Goal: Task Accomplishment & Management: Manage account settings

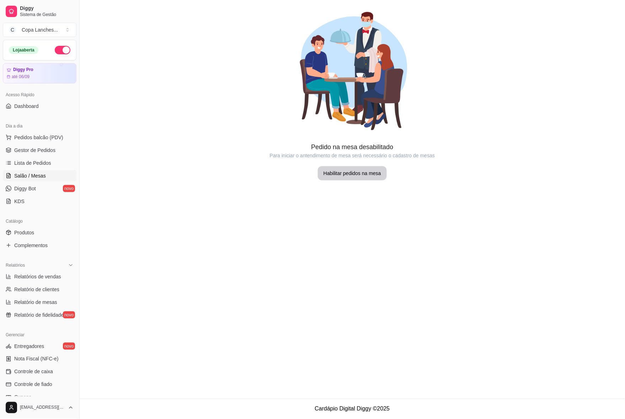
click at [38, 161] on span "Lista de Pedidos" at bounding box center [32, 163] width 37 height 7
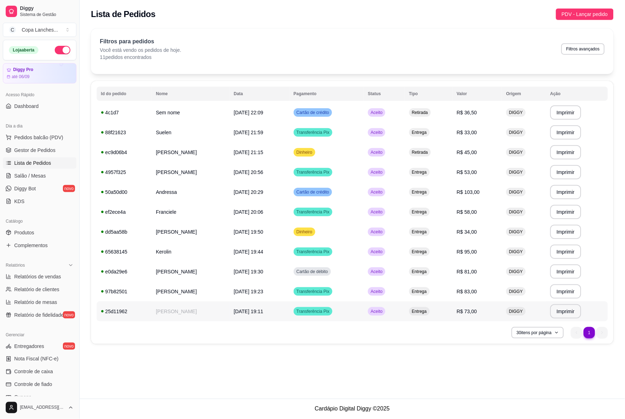
click at [404, 313] on td "Aceito" at bounding box center [384, 312] width 41 height 20
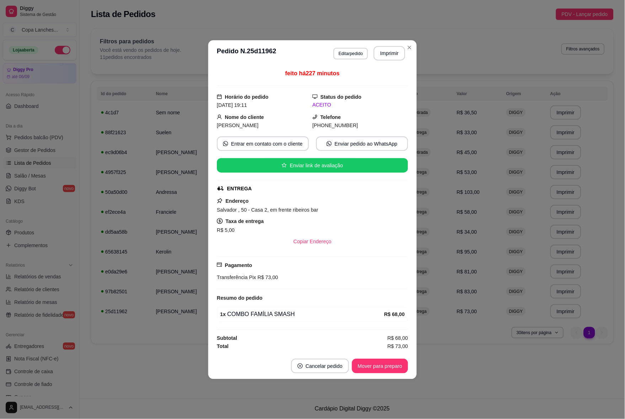
click at [406, 313] on div "1 x COMBO FAMÍLIA SMASH R$ 68,00" at bounding box center [312, 314] width 191 height 15
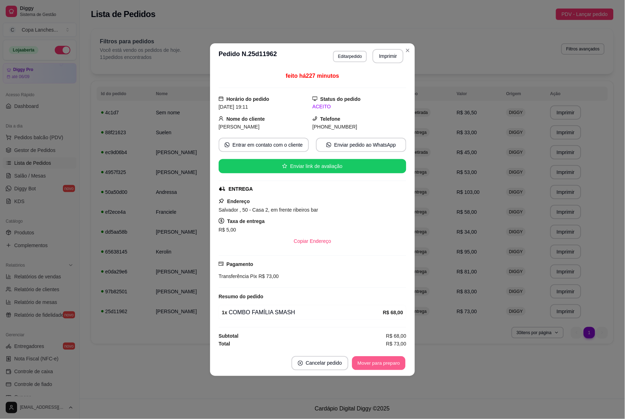
click at [401, 360] on button "Mover para preparo" at bounding box center [378, 363] width 53 height 14
click at [401, 360] on div "Mover para preparo" at bounding box center [373, 363] width 65 height 14
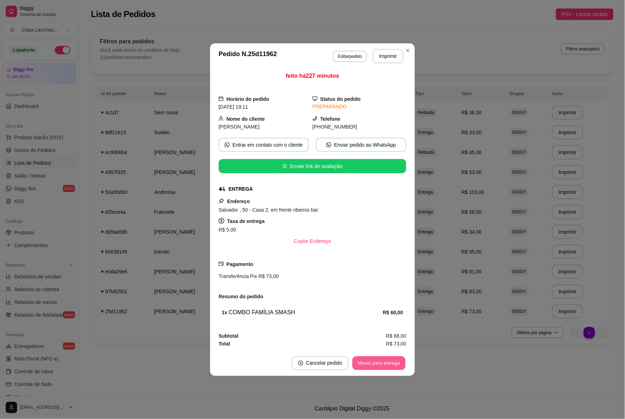
click at [401, 360] on button "Mover para entrega" at bounding box center [378, 363] width 53 height 14
click at [401, 360] on button "Mover para finalizado" at bounding box center [376, 363] width 59 height 14
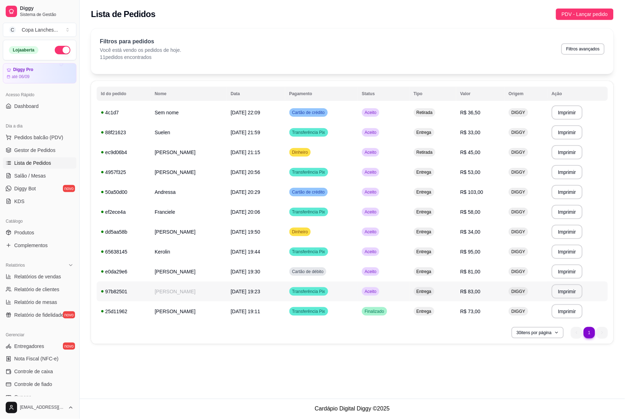
click at [409, 292] on td "Aceito" at bounding box center [384, 292] width 52 height 20
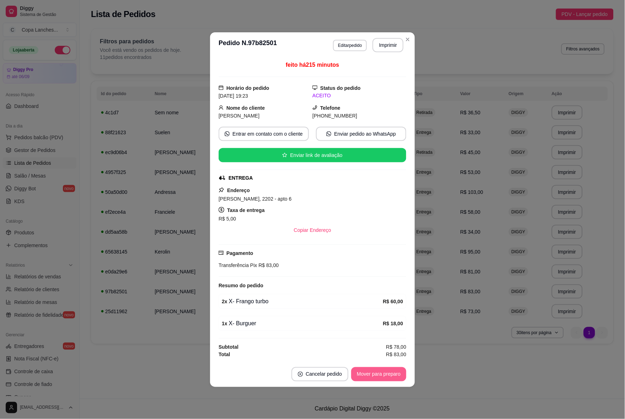
click at [394, 376] on button "Mover para preparo" at bounding box center [378, 374] width 55 height 14
click at [394, 376] on div "Mover para preparo" at bounding box center [373, 374] width 65 height 14
click at [394, 376] on button "Mover para entrega" at bounding box center [378, 374] width 53 height 14
click at [393, 371] on button "Mover para finalizado" at bounding box center [376, 374] width 59 height 14
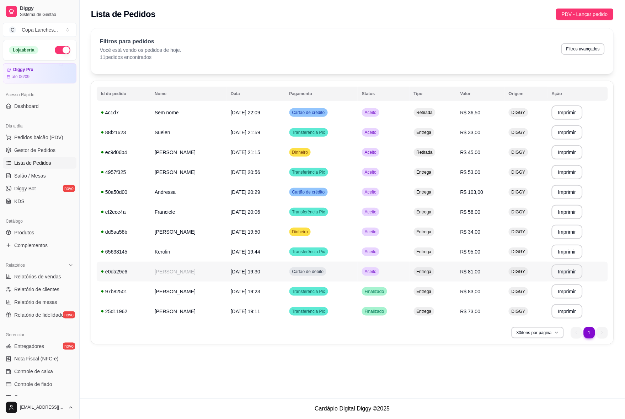
click at [409, 277] on td "Aceito" at bounding box center [384, 272] width 52 height 20
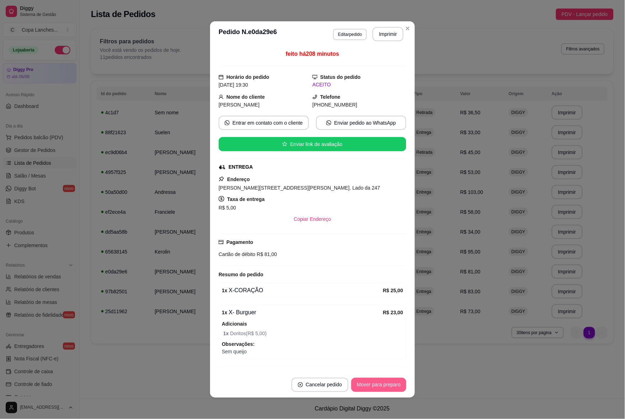
click at [392, 390] on button "Mover para preparo" at bounding box center [378, 385] width 55 height 14
click at [392, 390] on div "Mover para preparo" at bounding box center [373, 385] width 65 height 14
click at [392, 390] on button "Mover para entrega" at bounding box center [378, 386] width 53 height 14
click at [392, 390] on button "Mover para finalizado" at bounding box center [376, 386] width 57 height 14
click at [334, 390] on button "Cancelar pedido" at bounding box center [306, 385] width 57 height 14
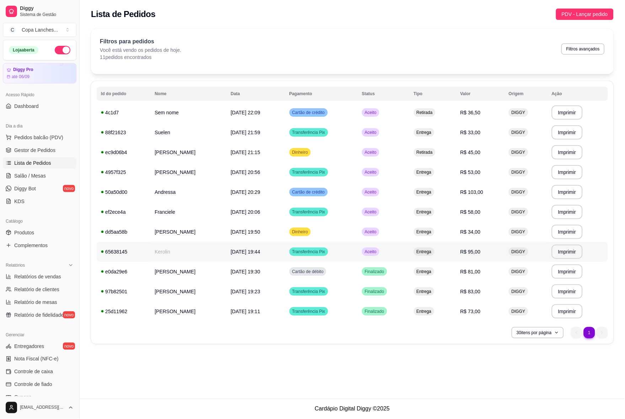
click at [404, 253] on td "Aceito" at bounding box center [384, 252] width 52 height 20
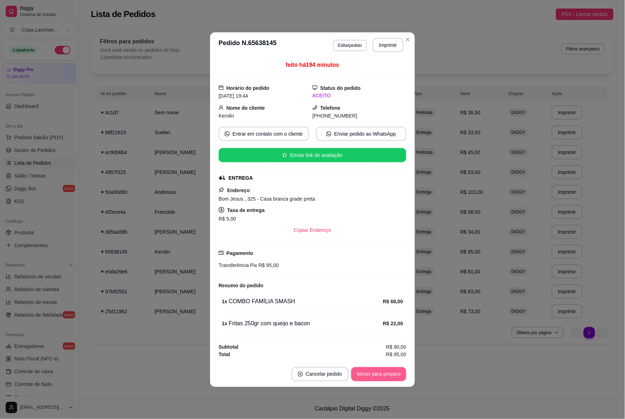
click at [383, 371] on button "Mover para preparo" at bounding box center [378, 374] width 55 height 14
click at [383, 371] on div "Mover para preparo" at bounding box center [373, 374] width 65 height 14
click at [383, 371] on button "Mover para entrega" at bounding box center [378, 374] width 53 height 14
click at [383, 371] on button "Mover para finalizado" at bounding box center [376, 374] width 57 height 14
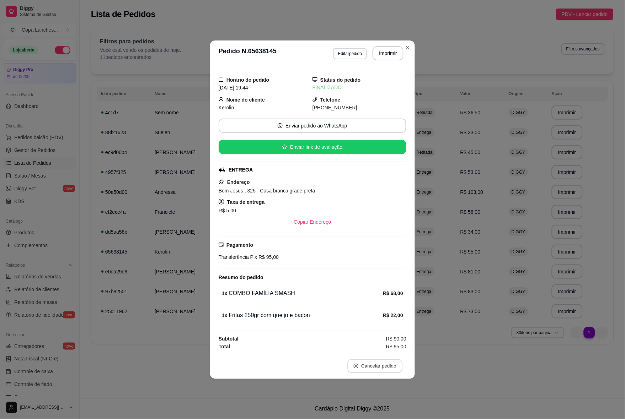
click at [383, 371] on button "Cancelar pedido" at bounding box center [374, 366] width 55 height 14
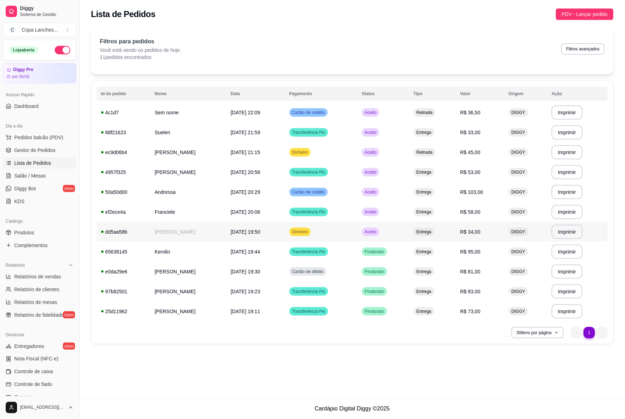
click at [408, 234] on td "Aceito" at bounding box center [384, 232] width 52 height 20
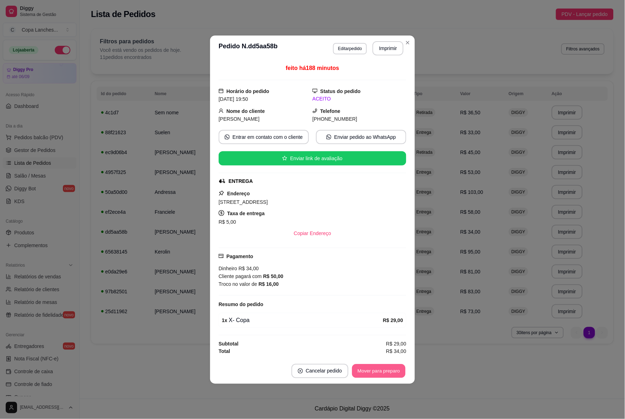
click at [392, 370] on button "Mover para preparo" at bounding box center [378, 371] width 53 height 14
click at [392, 370] on div "Mover para preparo" at bounding box center [373, 371] width 65 height 14
click at [392, 370] on button "Mover para entrega" at bounding box center [378, 371] width 55 height 14
click at [392, 370] on button "Mover para finalizado" at bounding box center [376, 371] width 57 height 14
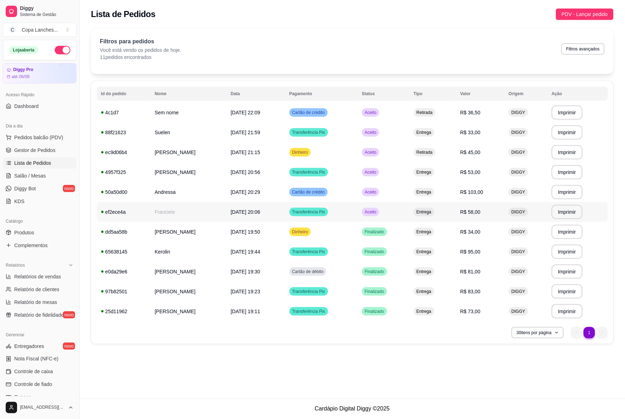
click at [409, 212] on td "Aceito" at bounding box center [384, 212] width 52 height 20
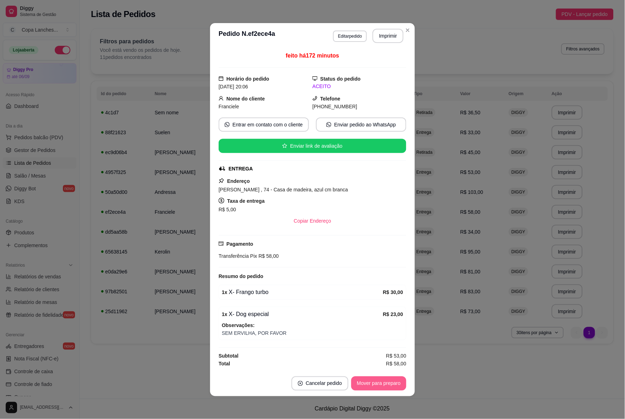
click at [392, 380] on button "Mover para preparo" at bounding box center [378, 384] width 55 height 14
click at [392, 380] on div "Mover para preparo" at bounding box center [373, 384] width 65 height 14
click at [392, 380] on button "Mover para entrega" at bounding box center [378, 384] width 53 height 14
click at [402, 385] on button "Mover para finalizado" at bounding box center [376, 384] width 57 height 14
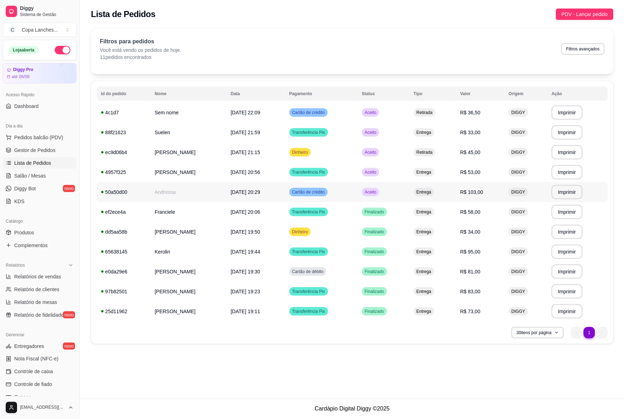
click at [379, 188] on div "Aceito" at bounding box center [370, 192] width 17 height 9
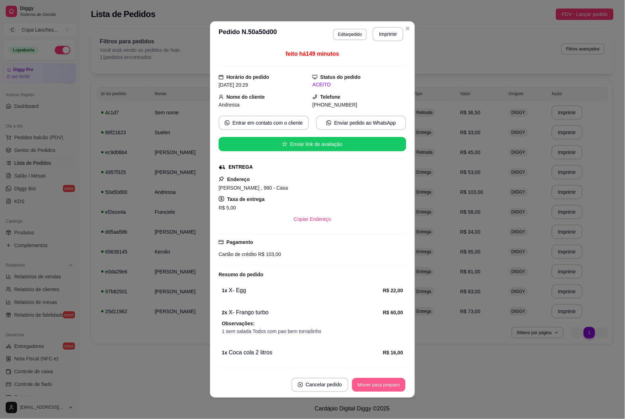
click at [386, 383] on button "Mover para preparo" at bounding box center [378, 386] width 53 height 14
click at [386, 383] on div "Mover para preparo" at bounding box center [373, 385] width 65 height 14
click at [386, 383] on div "Mover para entrega" at bounding box center [374, 385] width 65 height 14
click at [386, 383] on button "Mover para finalizado" at bounding box center [376, 386] width 57 height 14
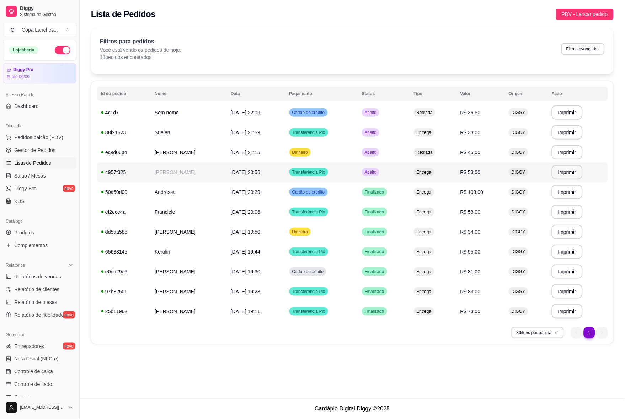
click at [409, 166] on td "Aceito" at bounding box center [384, 172] width 52 height 20
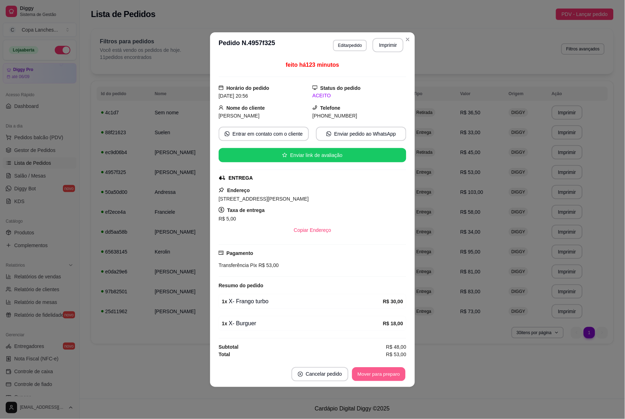
click at [393, 373] on button "Mover para preparo" at bounding box center [378, 374] width 53 height 14
click at [393, 372] on div "Mover para preparo" at bounding box center [373, 374] width 65 height 14
click at [393, 372] on button "Mover para finalizado" at bounding box center [376, 374] width 59 height 14
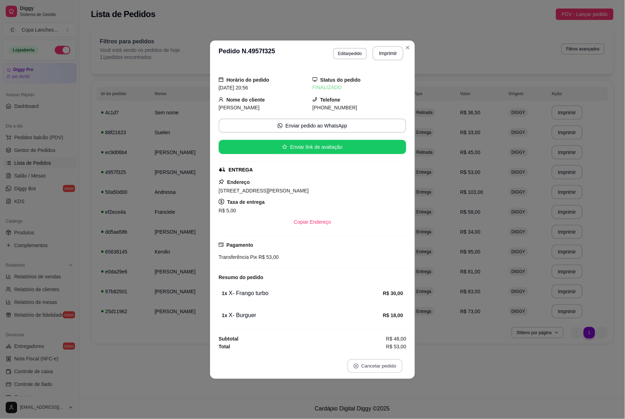
click at [393, 372] on button "Cancelar pedido" at bounding box center [374, 366] width 55 height 14
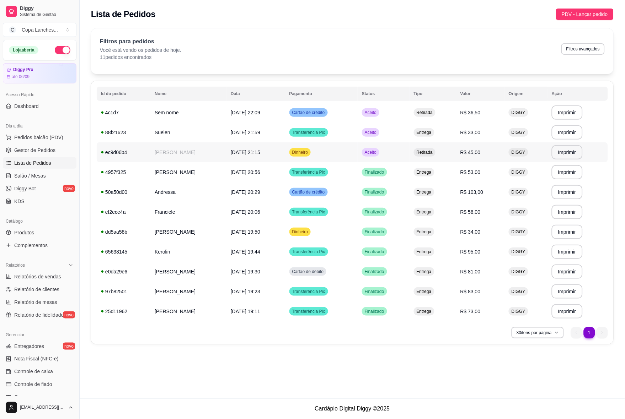
click at [409, 144] on td "Aceito" at bounding box center [384, 153] width 52 height 20
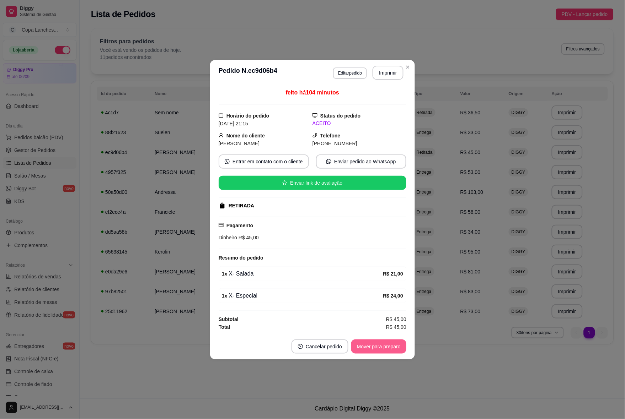
click at [381, 346] on button "Mover para preparo" at bounding box center [378, 347] width 55 height 14
click at [381, 346] on div "Mover para preparo" at bounding box center [373, 347] width 65 height 14
click at [381, 346] on button "Mover para retirada disponível" at bounding box center [367, 347] width 79 height 14
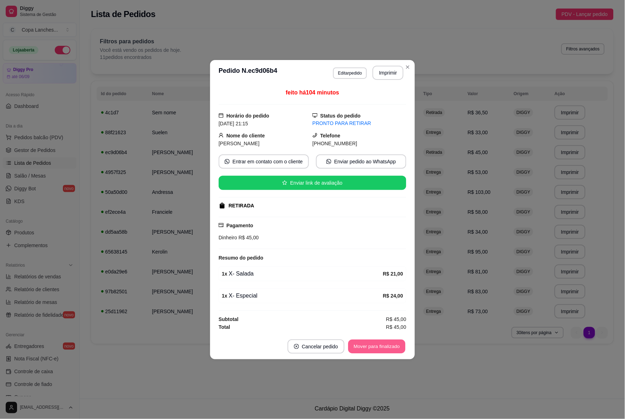
click at [381, 346] on button "Mover para finalizado" at bounding box center [376, 347] width 57 height 14
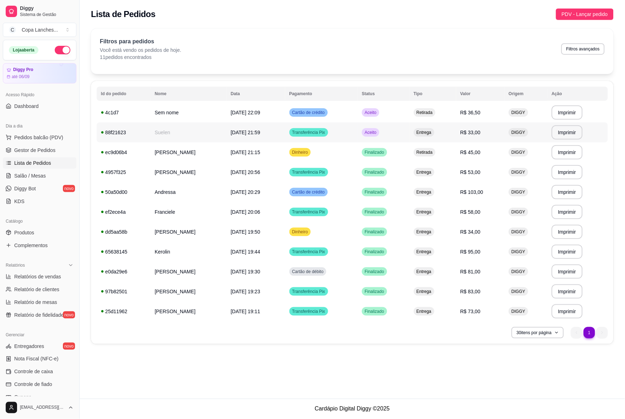
click at [409, 133] on td "Aceito" at bounding box center [384, 133] width 52 height 20
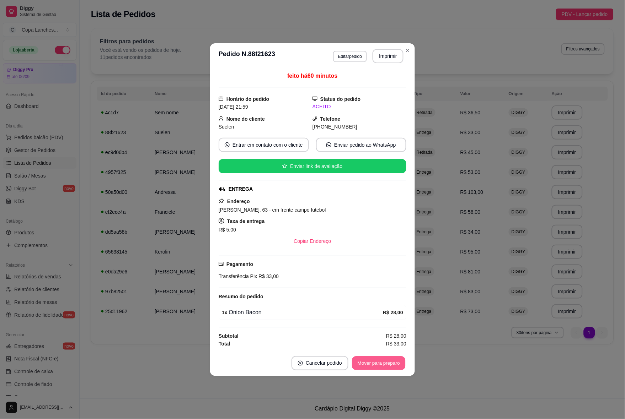
click at [392, 361] on button "Mover para preparo" at bounding box center [378, 363] width 53 height 14
click at [392, 361] on div "Mover para preparo" at bounding box center [373, 363] width 65 height 14
click at [392, 361] on button "Mover para entrega" at bounding box center [378, 363] width 53 height 14
click at [392, 361] on button "Mover para finalizado" at bounding box center [376, 363] width 59 height 14
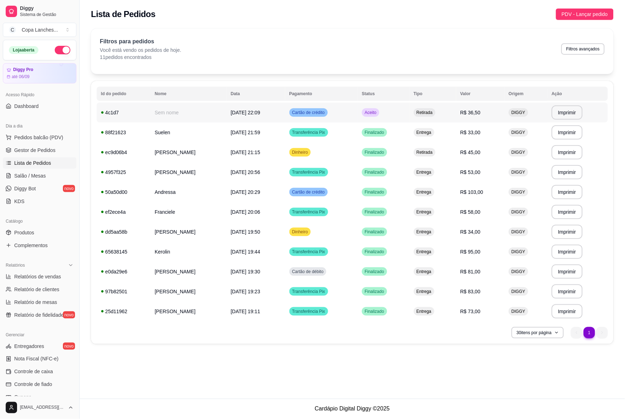
click at [409, 109] on td "Aceito" at bounding box center [384, 113] width 52 height 20
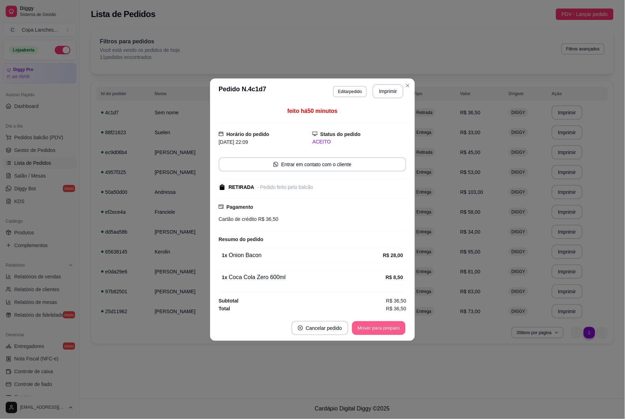
click at [384, 328] on button "Mover para preparo" at bounding box center [378, 328] width 53 height 14
click at [384, 328] on div "Mover para preparo" at bounding box center [373, 328] width 65 height 14
click at [384, 328] on button "Mover para retirada disponível" at bounding box center [367, 328] width 79 height 14
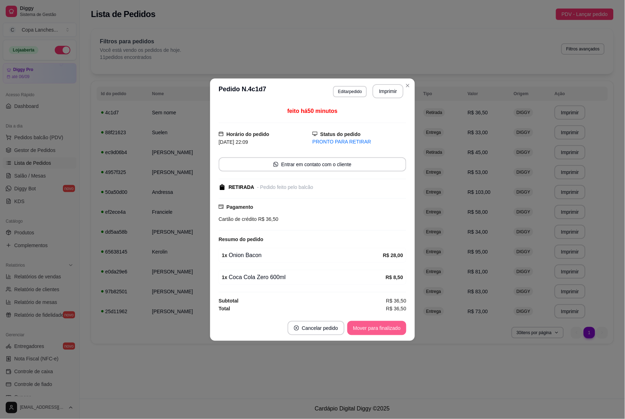
click at [384, 328] on button "Mover para finalizado" at bounding box center [376, 328] width 59 height 14
